Goal: Information Seeking & Learning: Learn about a topic

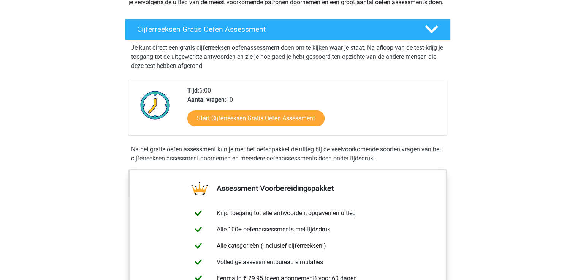
scroll to position [114, 0]
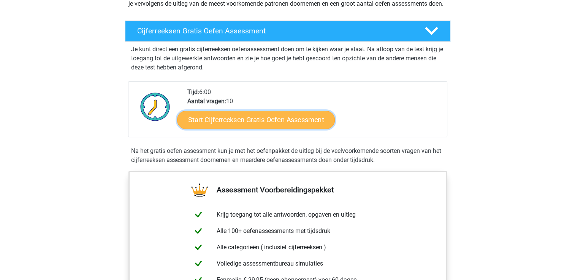
click at [248, 125] on link "Start Cijferreeksen Gratis Oefen Assessment" at bounding box center [256, 120] width 158 height 18
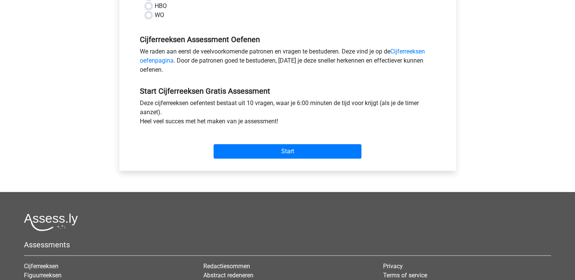
scroll to position [228, 0]
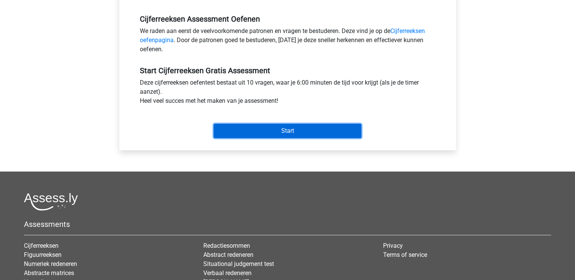
click at [264, 129] on input "Start" at bounding box center [287, 131] width 148 height 14
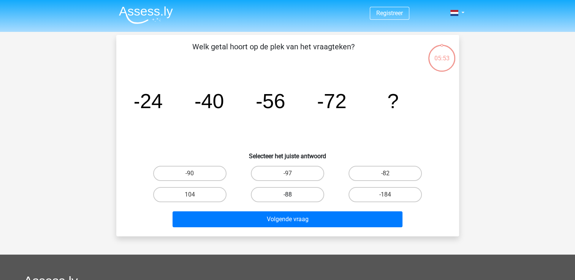
click at [304, 194] on label "-88" at bounding box center [287, 194] width 73 height 15
click at [292, 195] on input "-88" at bounding box center [289, 197] width 5 height 5
radio input "true"
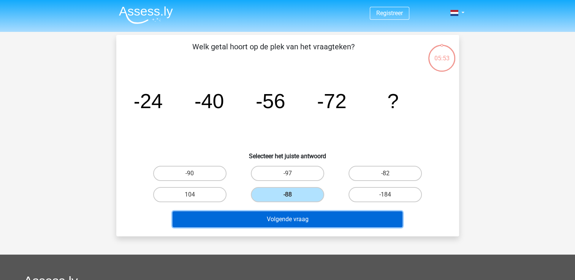
click at [298, 219] on button "Volgende vraag" at bounding box center [287, 220] width 230 height 16
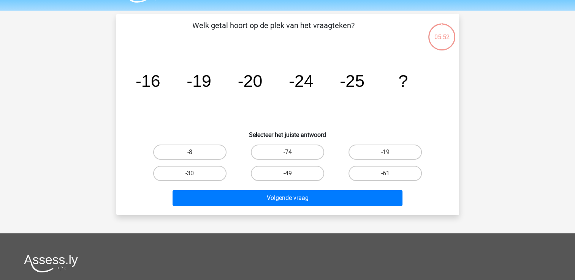
scroll to position [35, 0]
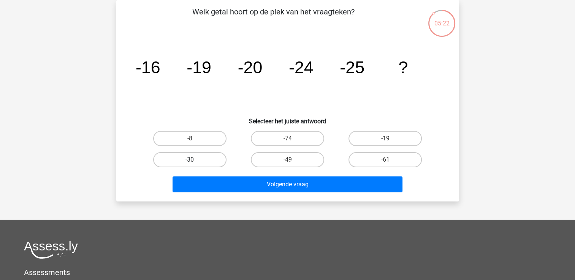
click at [202, 157] on label "-30" at bounding box center [189, 159] width 73 height 15
click at [194, 160] on input "-30" at bounding box center [192, 162] width 5 height 5
radio input "true"
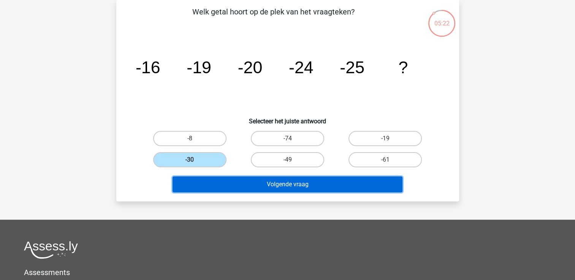
click at [264, 182] on button "Volgende vraag" at bounding box center [287, 185] width 230 height 16
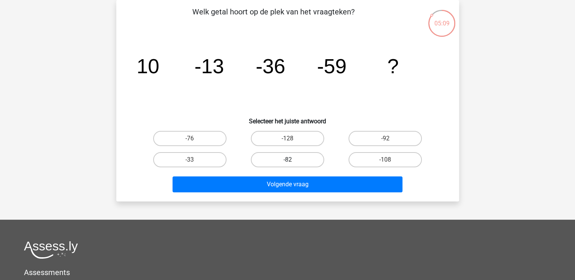
click at [273, 162] on label "-82" at bounding box center [287, 159] width 73 height 15
click at [287, 162] on input "-82" at bounding box center [289, 162] width 5 height 5
radio input "true"
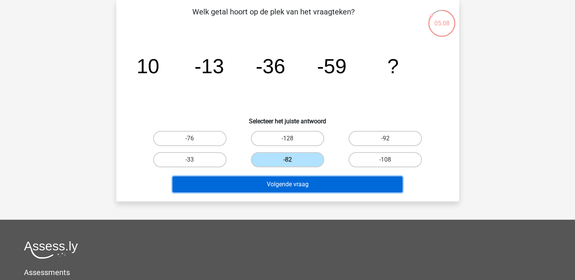
click at [279, 180] on button "Volgende vraag" at bounding box center [287, 185] width 230 height 16
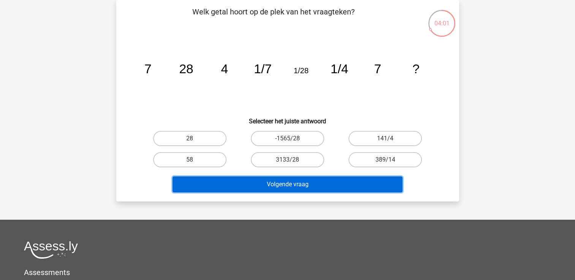
click at [261, 180] on button "Volgende vraag" at bounding box center [287, 185] width 230 height 16
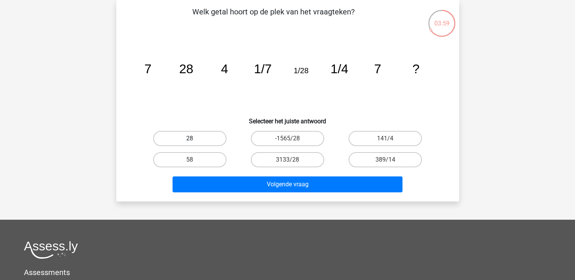
click at [201, 135] on label "28" at bounding box center [189, 138] width 73 height 15
click at [194, 139] on input "28" at bounding box center [192, 141] width 5 height 5
radio input "true"
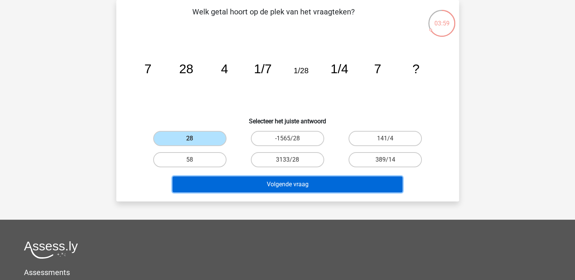
click at [251, 188] on button "Volgende vraag" at bounding box center [287, 185] width 230 height 16
click at [291, 186] on button "Volgende vraag" at bounding box center [287, 185] width 230 height 16
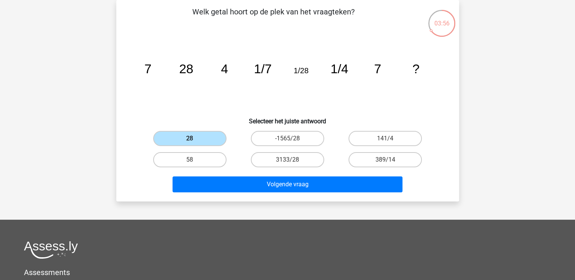
click at [196, 138] on label "28" at bounding box center [189, 138] width 73 height 15
click at [194, 139] on input "28" at bounding box center [192, 141] width 5 height 5
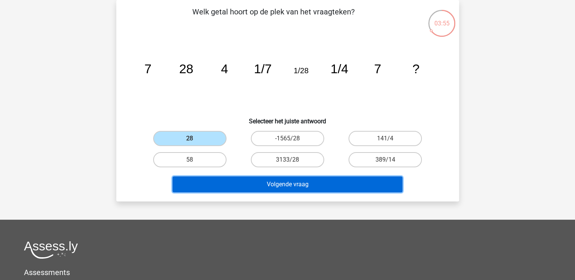
click at [270, 185] on button "Volgende vraag" at bounding box center [287, 185] width 230 height 16
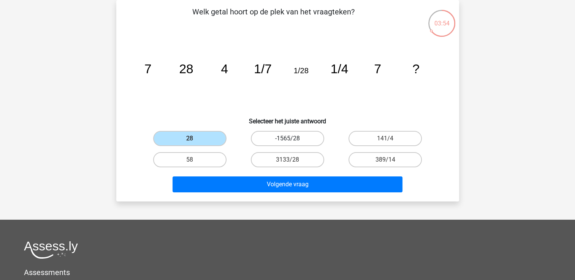
click at [276, 142] on label "-1565/28" at bounding box center [287, 138] width 73 height 15
click at [287, 142] on input "-1565/28" at bounding box center [289, 141] width 5 height 5
radio input "true"
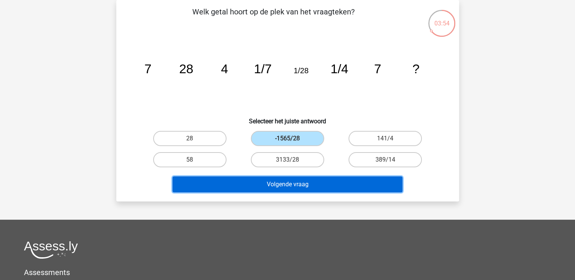
click at [288, 185] on button "Volgende vraag" at bounding box center [287, 185] width 230 height 16
